Goal: Check status: Check status

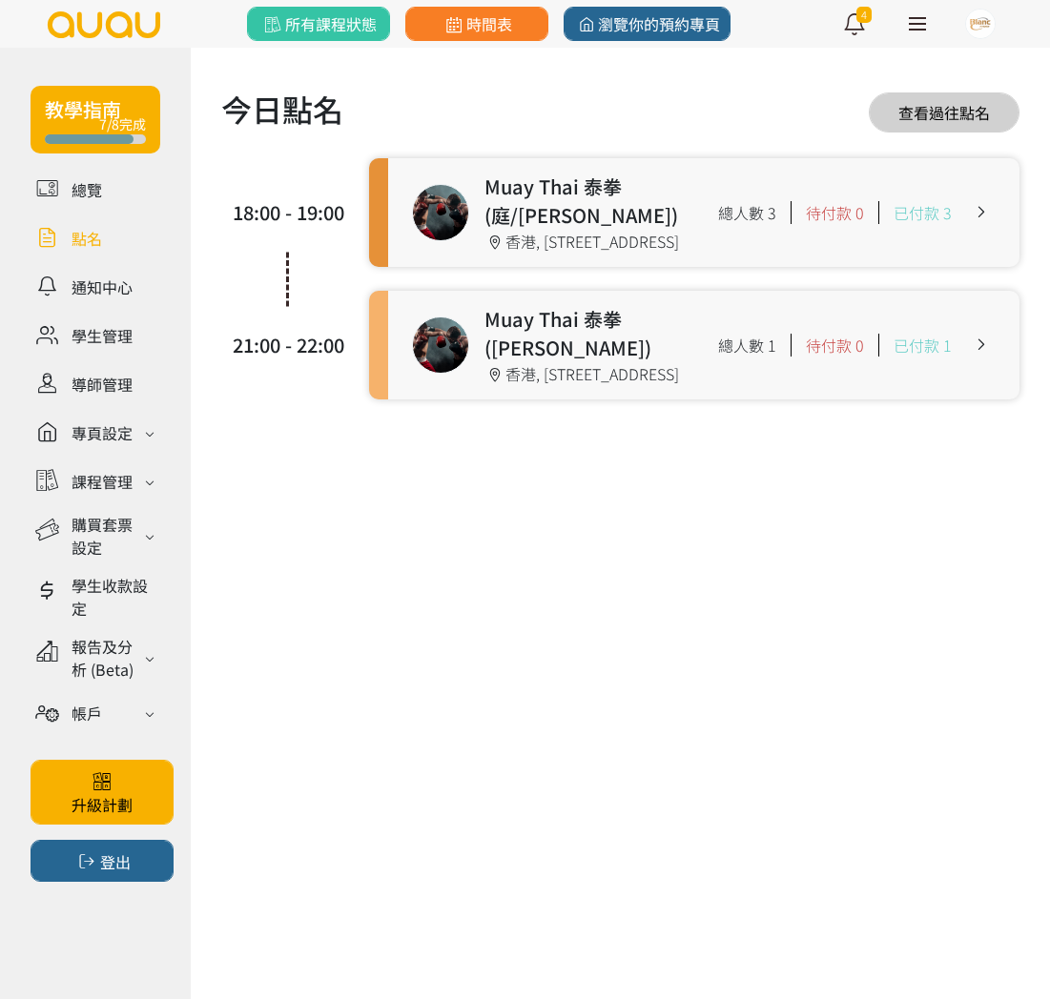
click at [459, 198] on link at bounding box center [703, 212] width 631 height 109
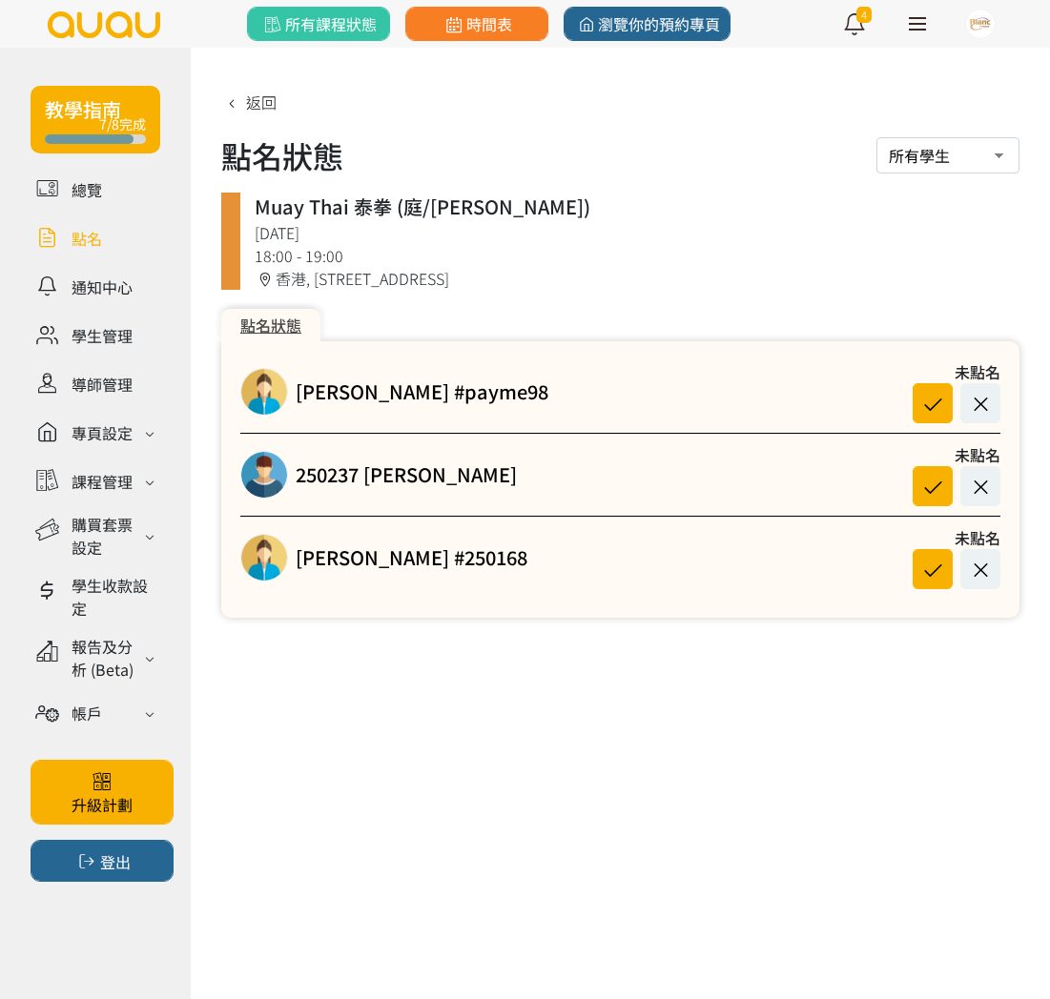
click at [74, 234] on link at bounding box center [96, 237] width 130 height 33
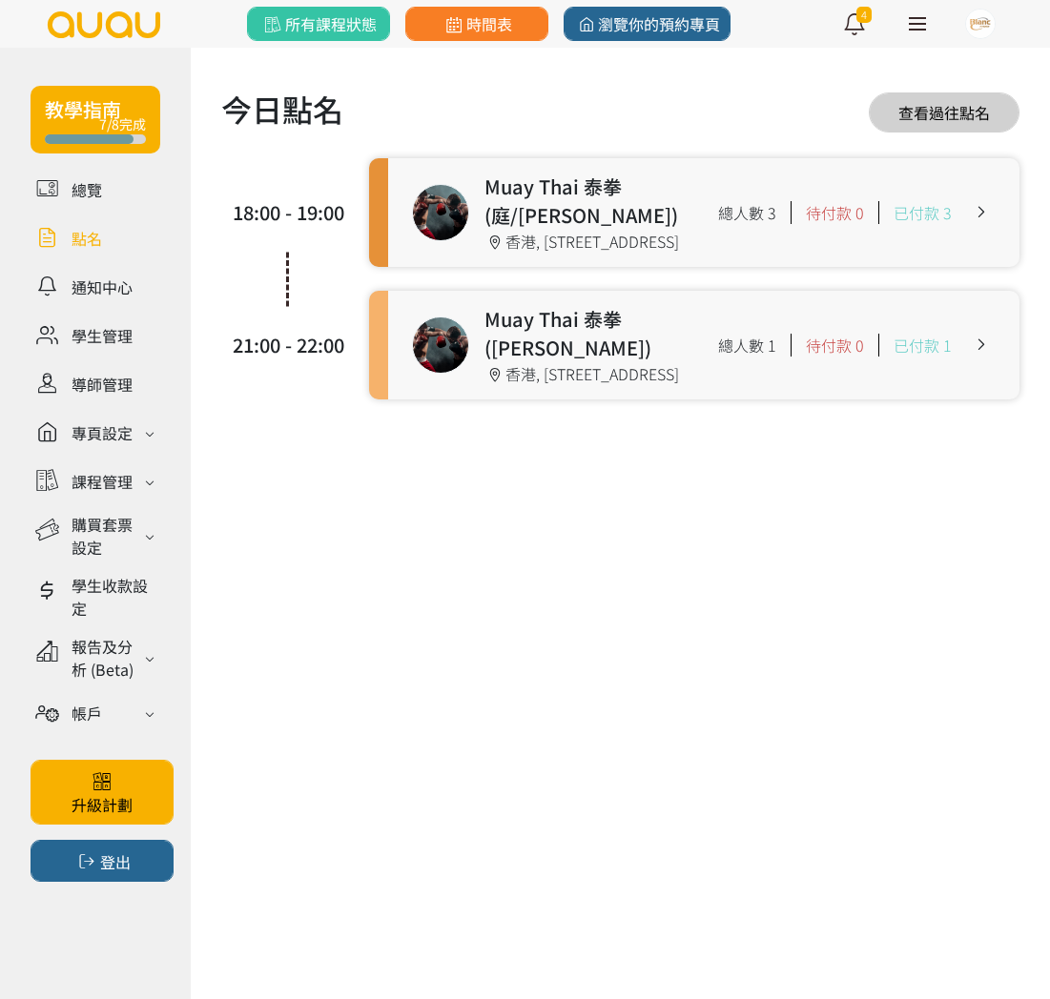
click at [471, 364] on link at bounding box center [703, 345] width 631 height 109
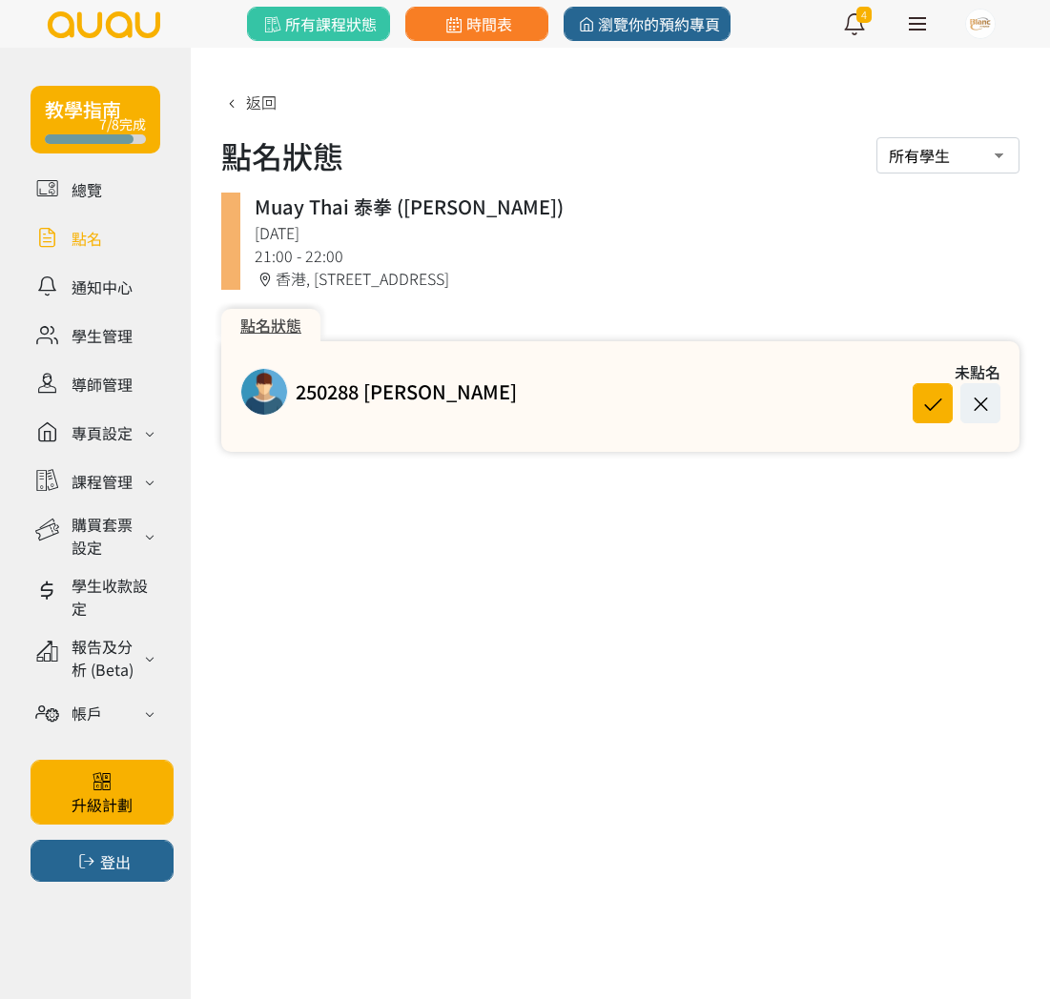
click at [117, 237] on link at bounding box center [96, 237] width 130 height 33
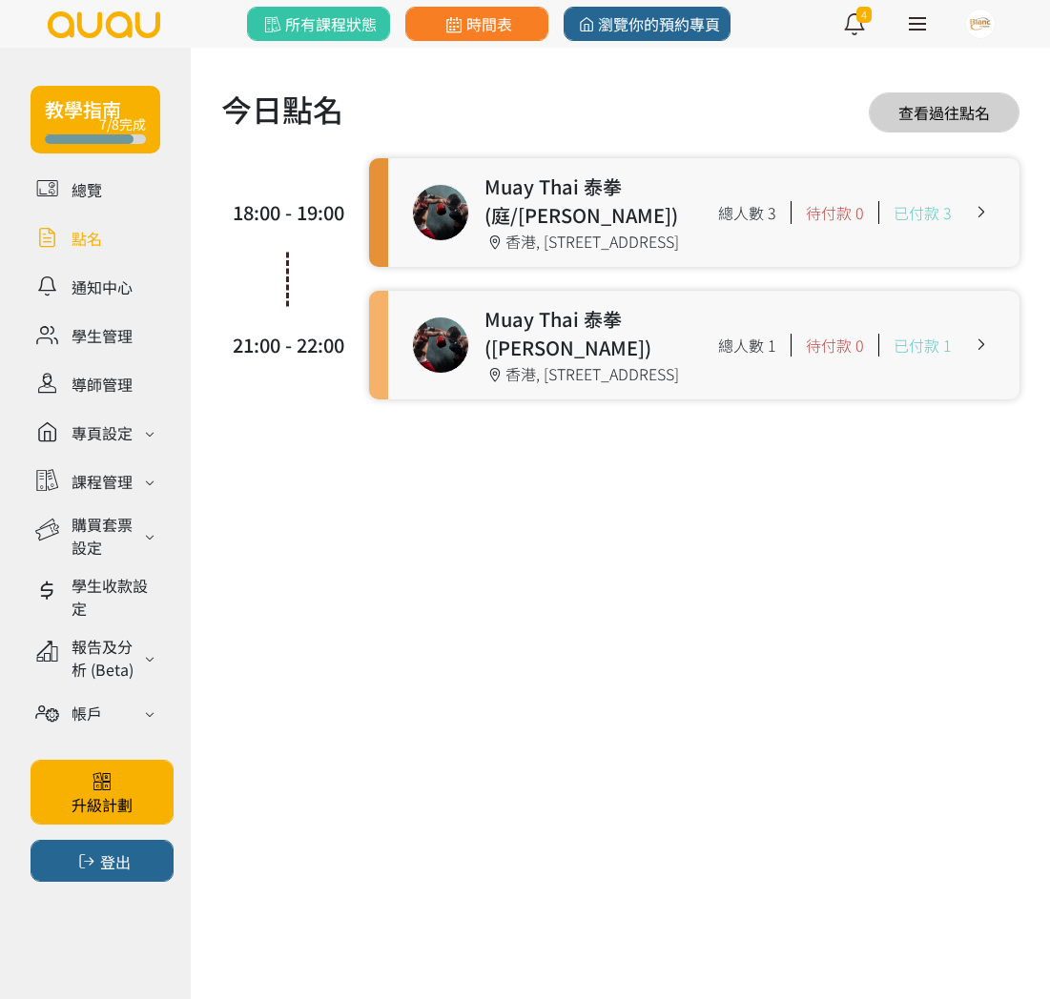
click at [393, 227] on link at bounding box center [703, 212] width 631 height 109
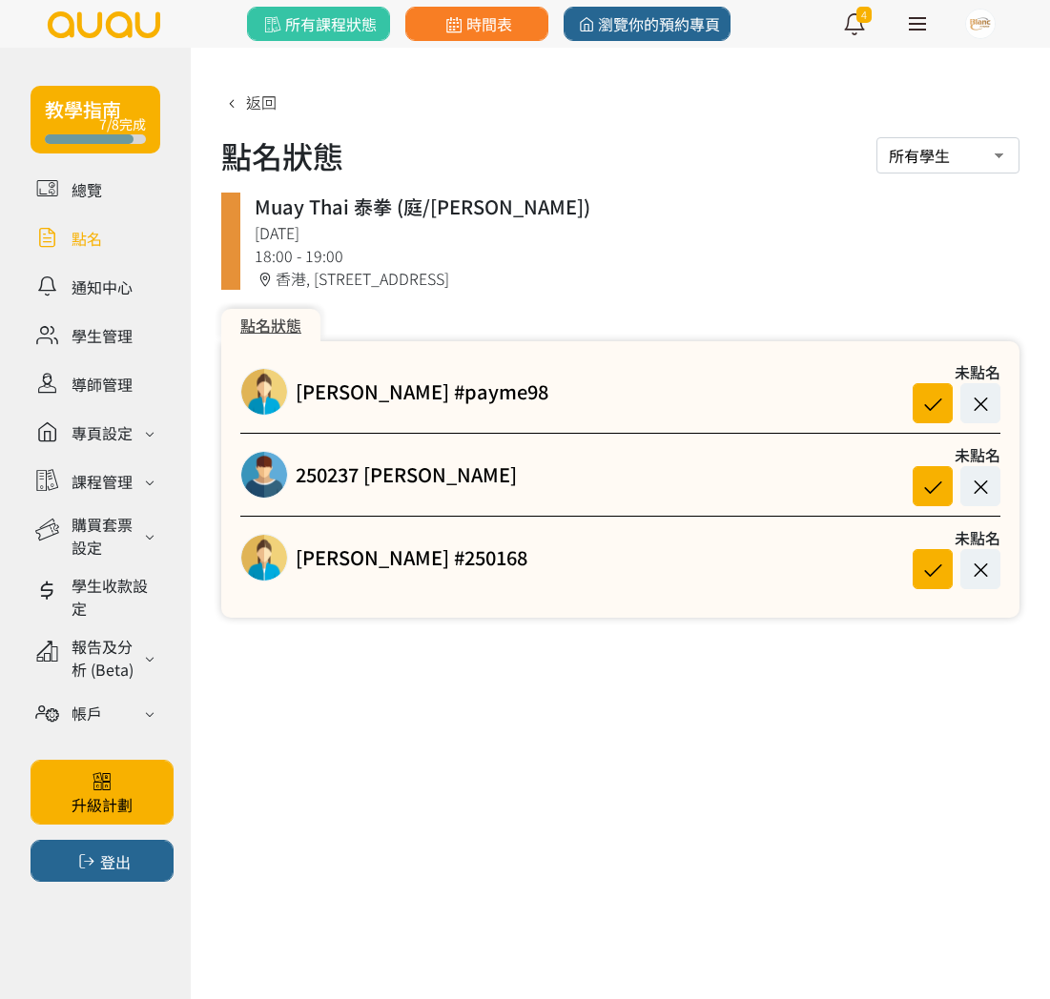
click at [115, 235] on link at bounding box center [96, 237] width 130 height 33
